Goal: Ask a question: Seek information or help from site administrators or community

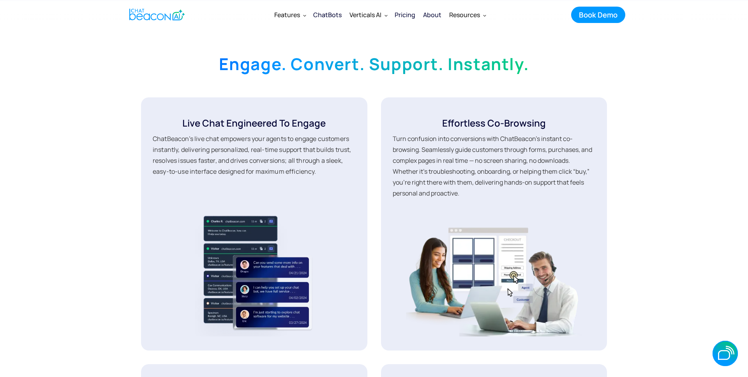
scroll to position [1258, 0]
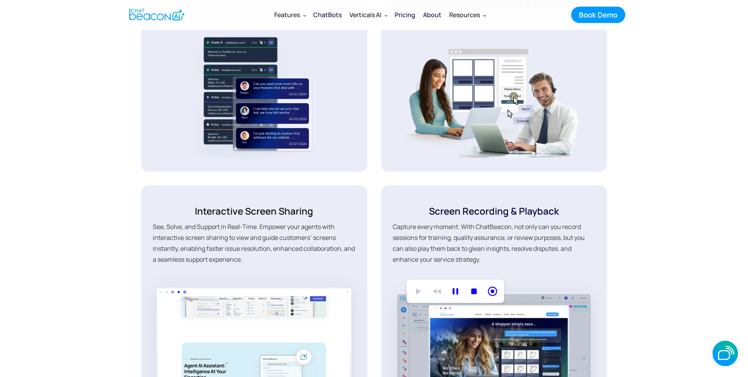
drag, startPoint x: 725, startPoint y: 352, endPoint x: 722, endPoint y: 346, distance: 6.8
click at [0, 0] on icon "button" at bounding box center [0, 0] width 0 height 0
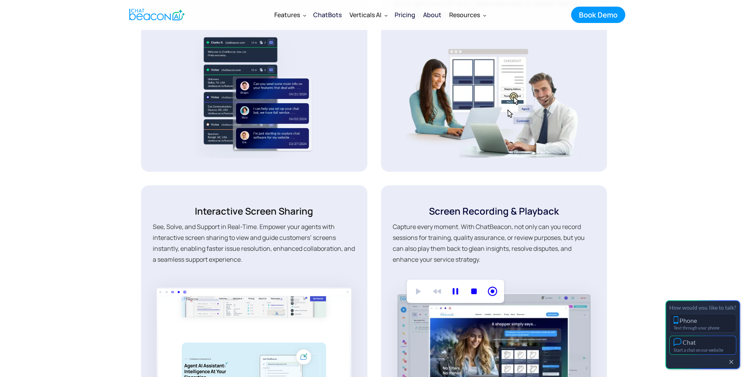
click at [710, 345] on div "Chat" at bounding box center [702, 342] width 58 height 8
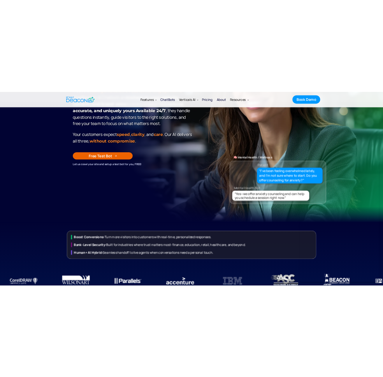
scroll to position [177, 0]
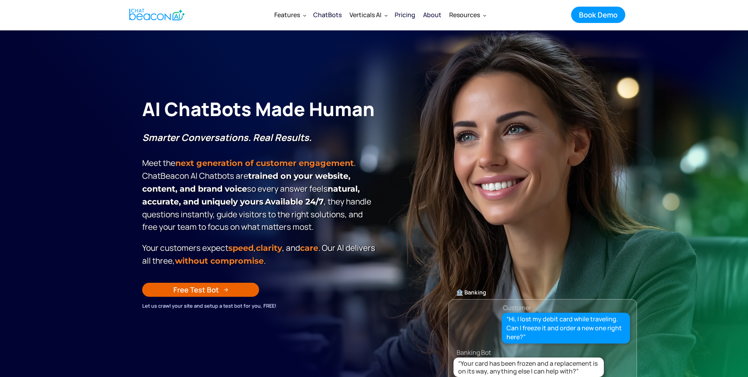
click at [660, 261] on section "**********" at bounding box center [374, 224] width 748 height 389
click at [722, 349] on icon "button" at bounding box center [724, 353] width 25 height 25
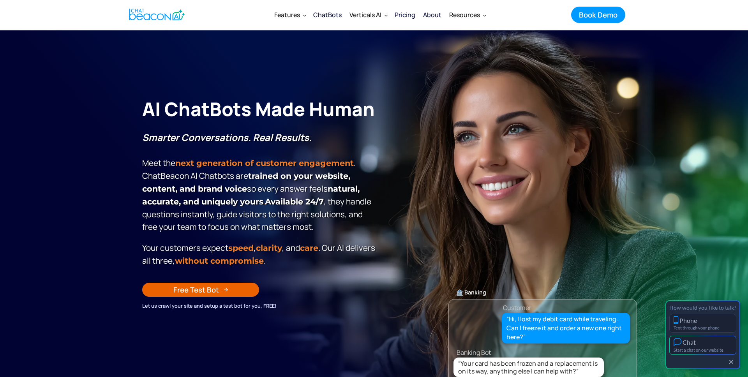
click at [701, 345] on div "Chat" at bounding box center [702, 342] width 58 height 8
